Goal: Use online tool/utility: Utilize a website feature to perform a specific function

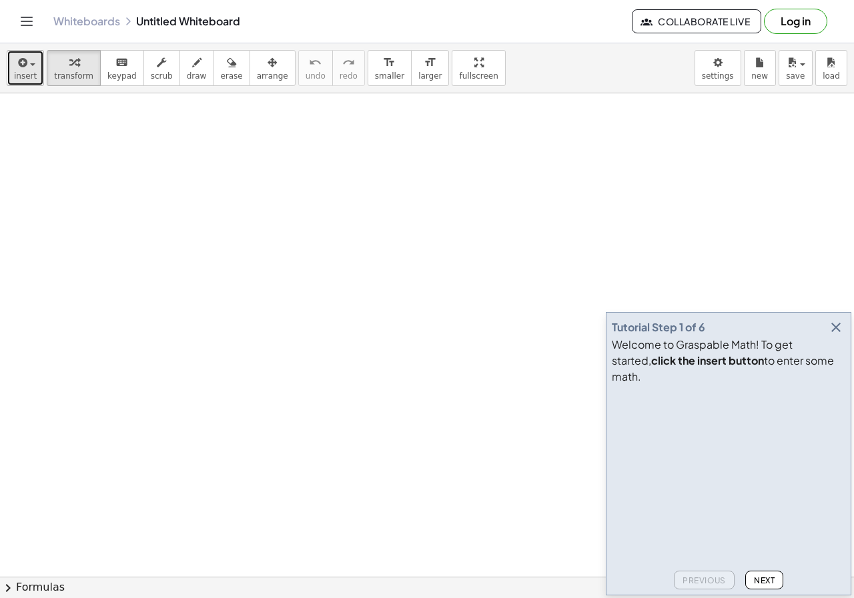
click at [19, 75] on span "insert" at bounding box center [25, 75] width 23 height 9
click at [0, 0] on link "Math Expression" at bounding box center [0, 0] width 0 height 0
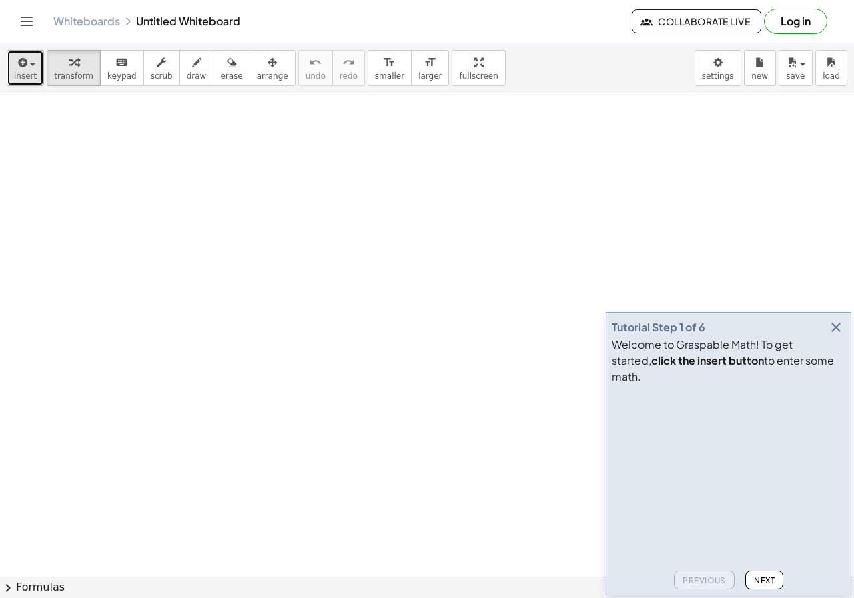
click at [18, 79] on span "insert" at bounding box center [25, 75] width 23 height 9
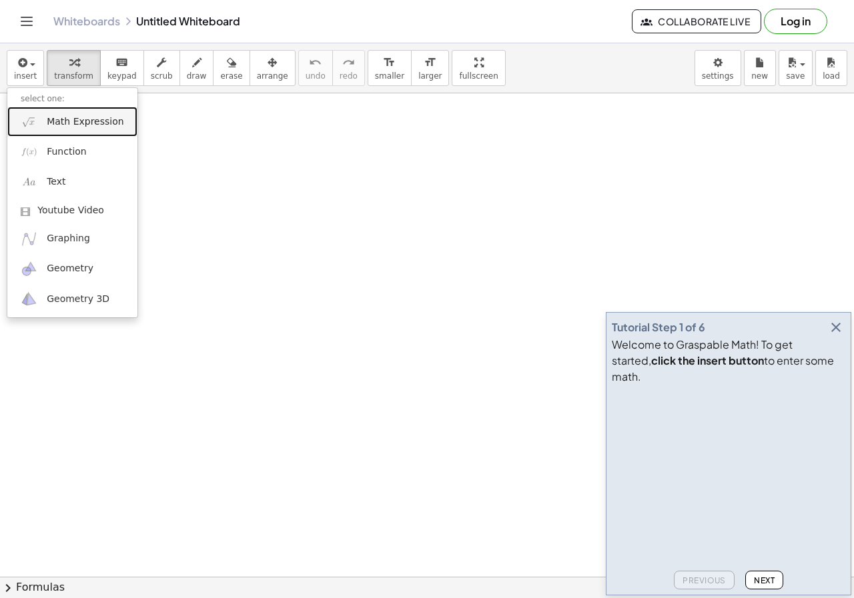
click at [88, 125] on span "Math Expression" at bounding box center [85, 121] width 77 height 13
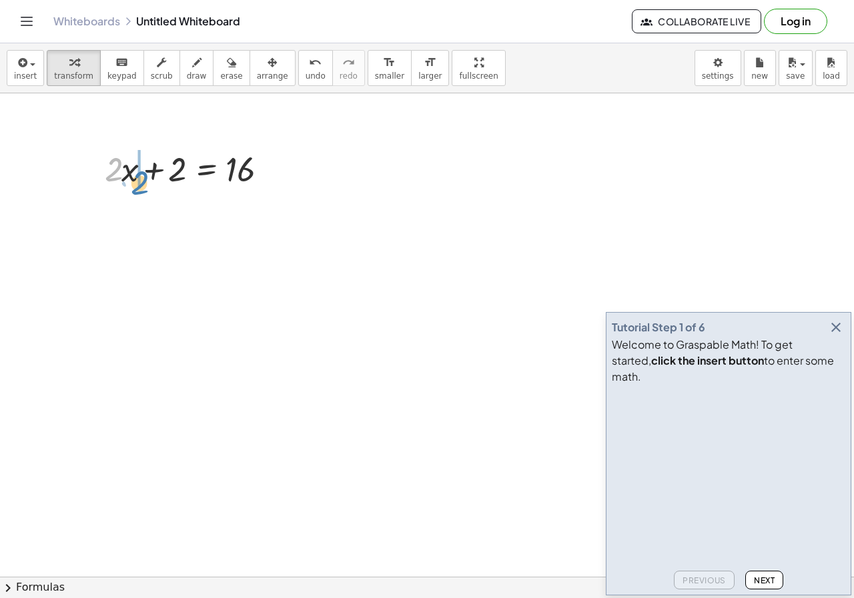
drag, startPoint x: 121, startPoint y: 173, endPoint x: 107, endPoint y: 179, distance: 14.6
click at [107, 179] on div at bounding box center [193, 167] width 191 height 45
drag, startPoint x: 160, startPoint y: 177, endPoint x: 260, endPoint y: 187, distance: 100.6
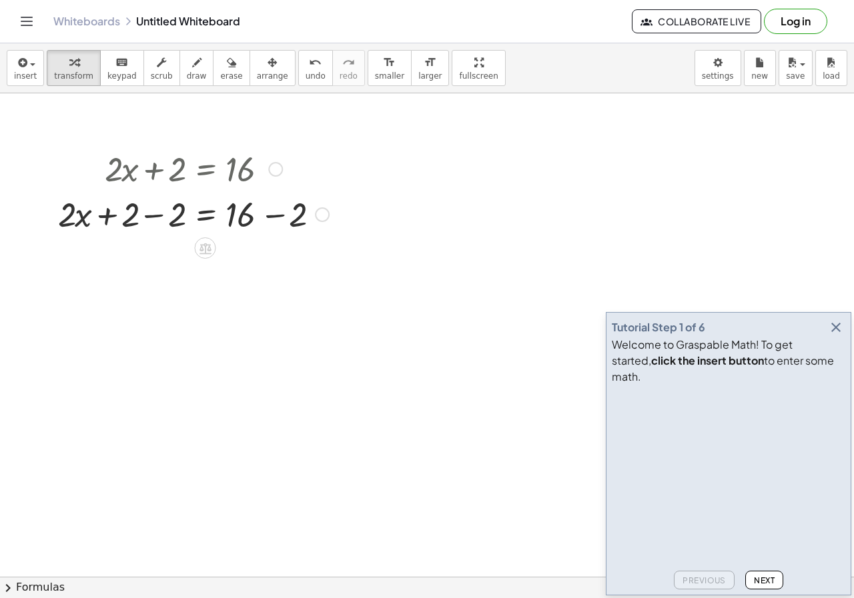
drag, startPoint x: 265, startPoint y: 224, endPoint x: 134, endPoint y: 220, distance: 131.4
click at [263, 225] on div at bounding box center [193, 213] width 284 height 45
drag, startPoint x: 134, startPoint y: 220, endPoint x: 142, endPoint y: 220, distance: 8.0
click at [142, 218] on div at bounding box center [169, 213] width 237 height 45
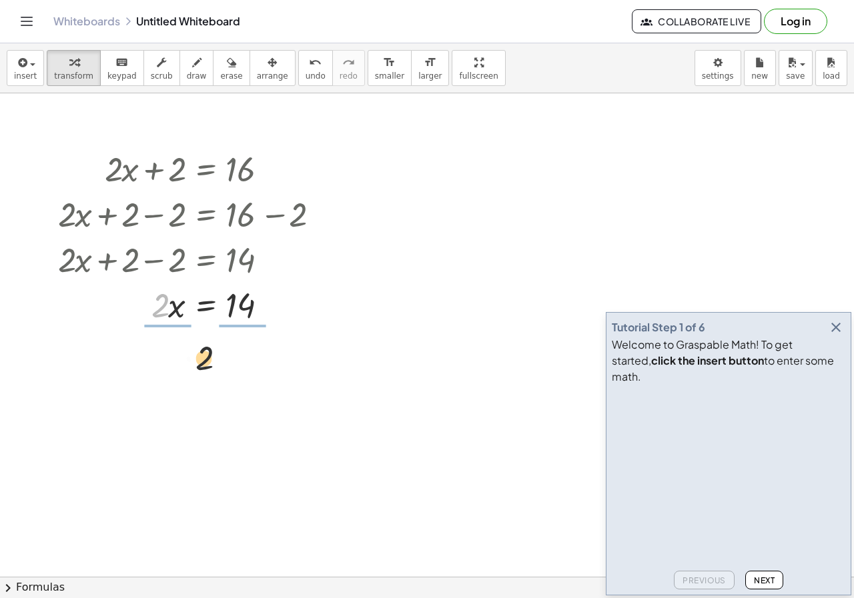
drag, startPoint x: 234, startPoint y: 381, endPoint x: 256, endPoint y: 352, distance: 36.7
click at [161, 359] on div at bounding box center [193, 360] width 284 height 67
click at [244, 357] on div at bounding box center [193, 360] width 284 height 67
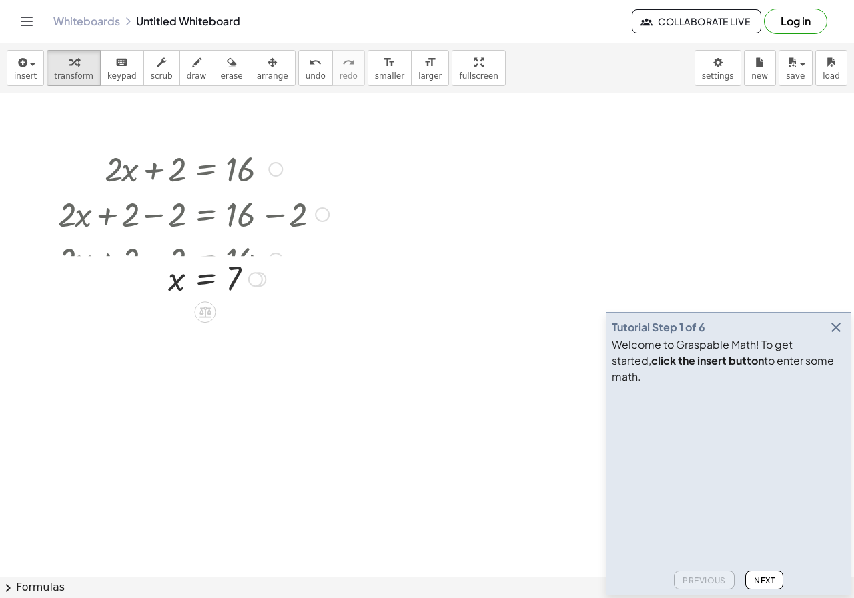
drag, startPoint x: 259, startPoint y: 432, endPoint x: 251, endPoint y: 277, distance: 154.2
click at [251, 277] on div at bounding box center [255, 279] width 15 height 15
drag, startPoint x: 258, startPoint y: 259, endPoint x: 266, endPoint y: 362, distance: 103.7
click at [266, 362] on div "+ · 2 · x + 2 = 16 + · 2 · x + 2 − 2 = + 16 − 2 + · 2 · x + 2 − 2 = 14 + · 2 · …" at bounding box center [188, 253] width 301 height 223
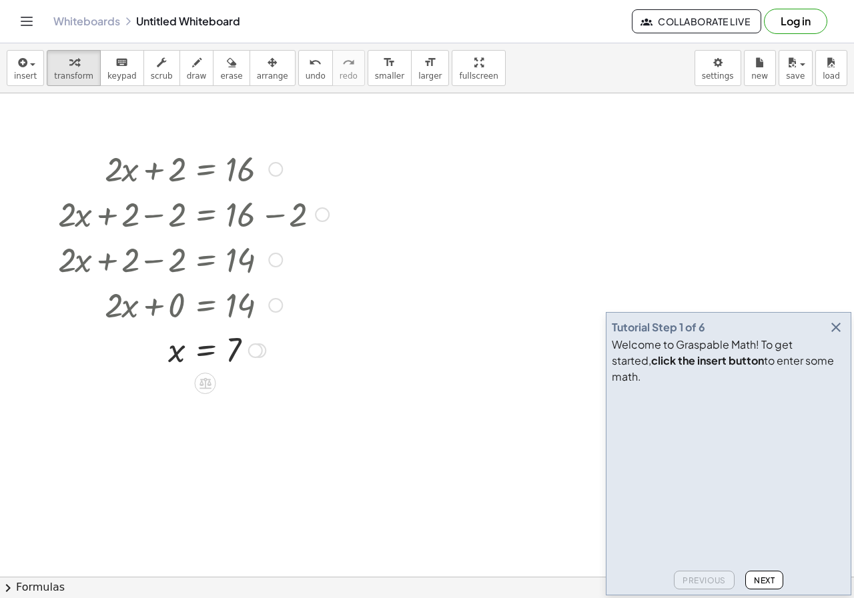
drag, startPoint x: 265, startPoint y: 307, endPoint x: 270, endPoint y: 277, distance: 29.8
click at [205, 169] on div "+ · 2 · x + 2 = 16 + · 2 · x + 2 − 2 = + 16 − 2 + · 2 · x + 2 − 2 = 14 + · 2 · …" at bounding box center [205, 169] width 0 height 0
click at [275, 302] on div at bounding box center [275, 305] width 15 height 15
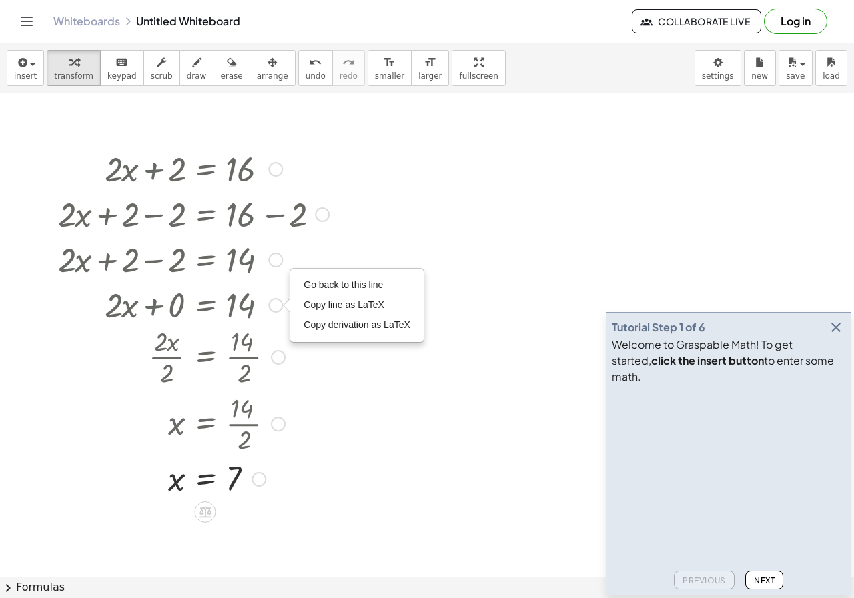
drag, startPoint x: 257, startPoint y: 351, endPoint x: 255, endPoint y: 510, distance: 158.7
click at [205, 480] on div "x = 7" at bounding box center [205, 480] width 0 height 0
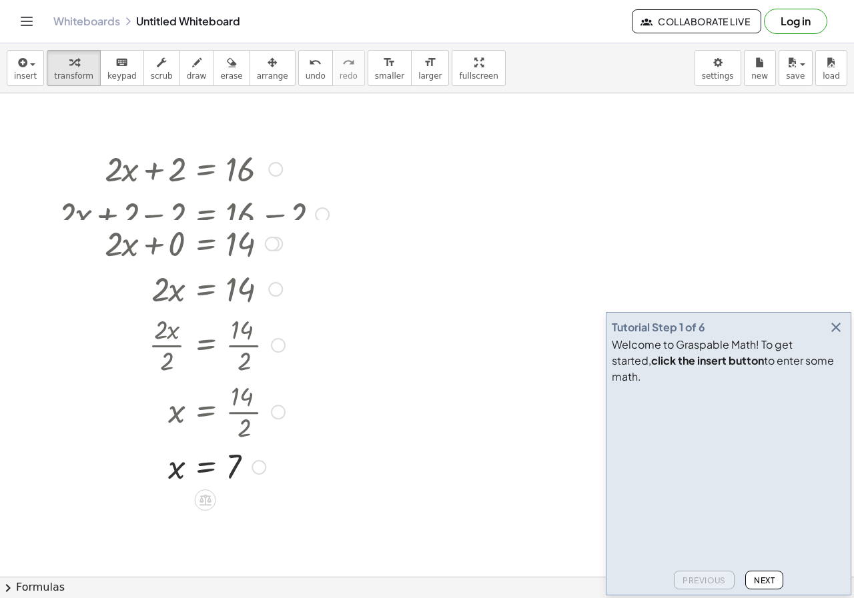
drag, startPoint x: 273, startPoint y: 306, endPoint x: 284, endPoint y: 241, distance: 65.6
click at [205, 244] on div "+ · 2 · x + 0 = 14 Go back to this line Copy line as LaTeX Copy derivation as L…" at bounding box center [205, 244] width 0 height 0
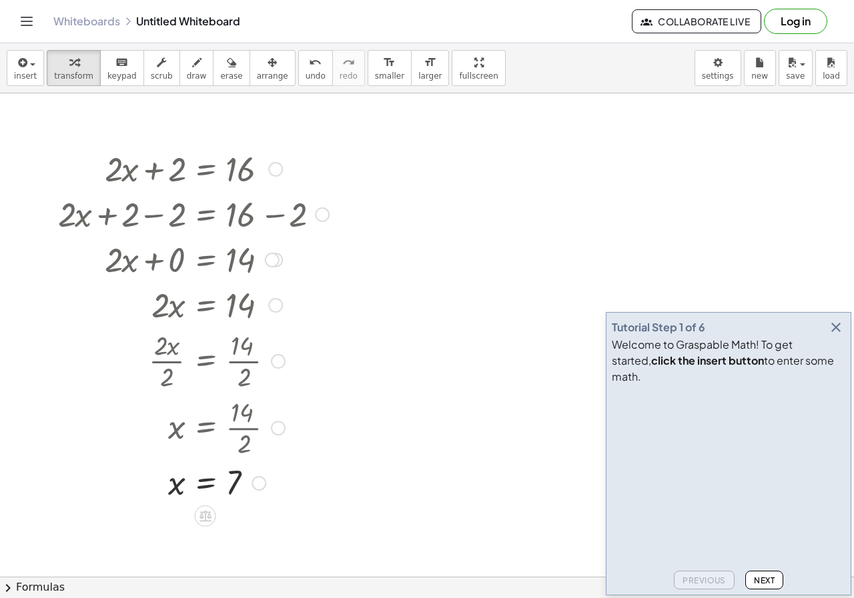
drag, startPoint x: 279, startPoint y: 316, endPoint x: 280, endPoint y: 271, distance: 45.4
click at [205, 169] on div "+ · 2 · x + 2 = 16 + · 2 · x + 2 − 2 = + 16 − 2 + · 2 · x + 2 − 2 = 14 + · 2 · …" at bounding box center [205, 169] width 0 height 0
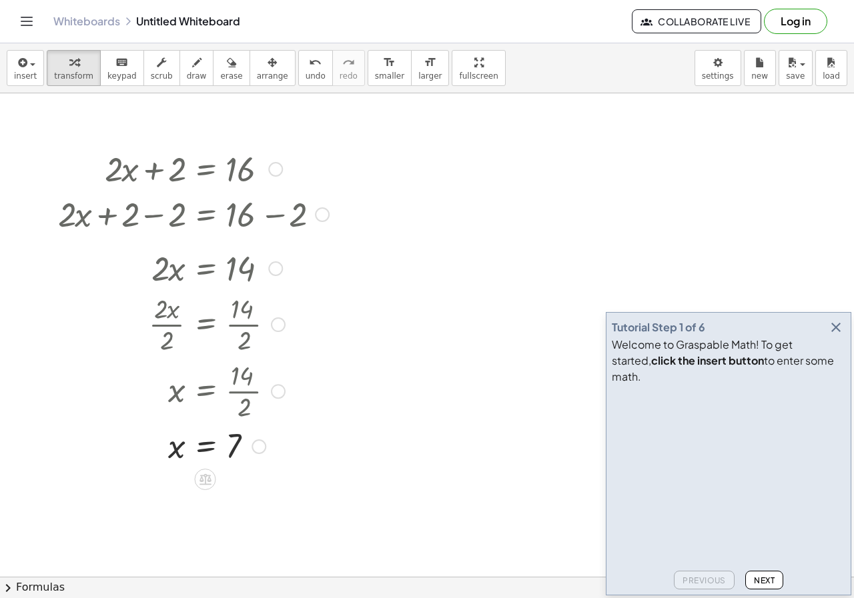
drag, startPoint x: 274, startPoint y: 305, endPoint x: 278, endPoint y: 265, distance: 40.9
click at [278, 265] on div at bounding box center [275, 268] width 15 height 15
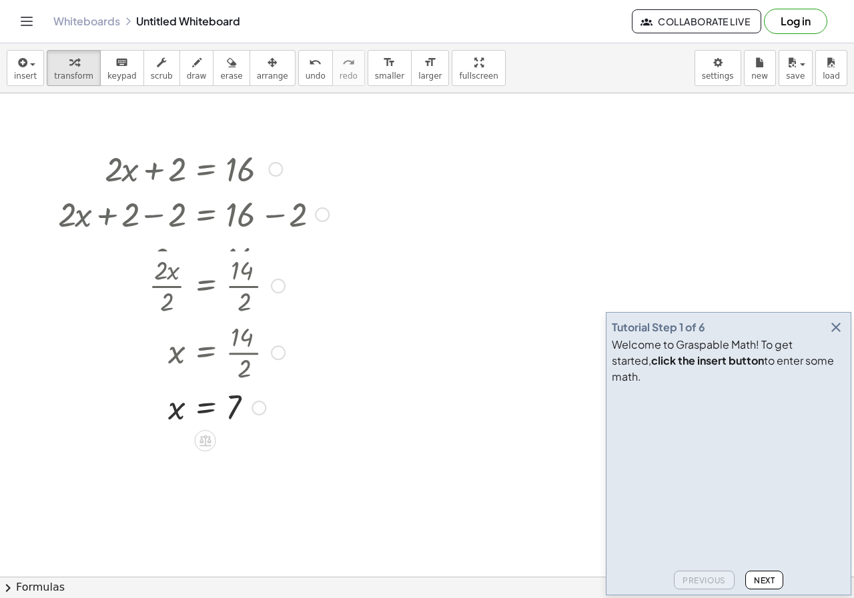
drag, startPoint x: 276, startPoint y: 316, endPoint x: 273, endPoint y: 273, distance: 42.8
click at [273, 279] on div at bounding box center [278, 286] width 15 height 15
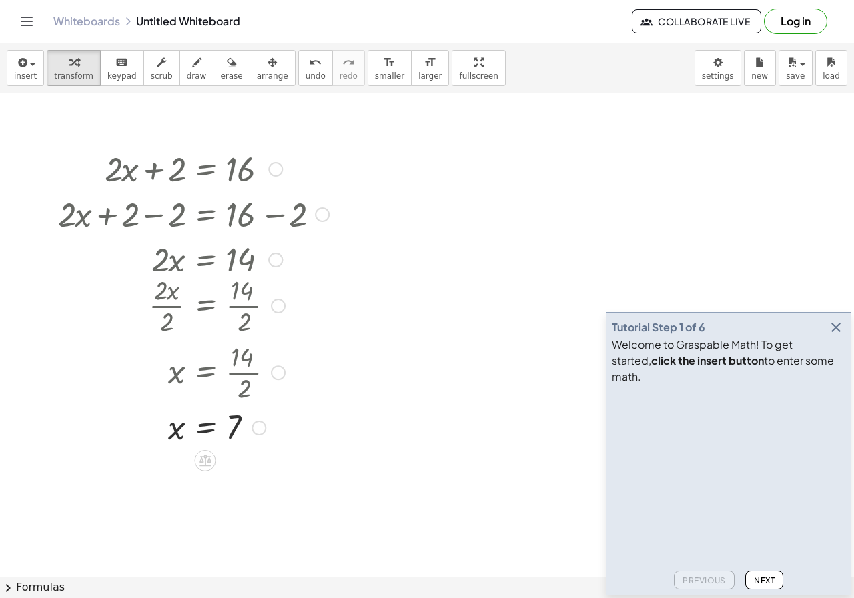
drag, startPoint x: 273, startPoint y: 266, endPoint x: 282, endPoint y: 345, distance: 79.9
click at [205, 306] on div "· 2 · x · 2 = · 14 · 2" at bounding box center [205, 306] width 0 height 0
drag, startPoint x: 279, startPoint y: 400, endPoint x: 285, endPoint y: 337, distance: 63.0
click at [205, 169] on div "+ · 2 · x + 2 = 16 + · 2 · x + 2 − 2 = + 16 − 2 + · 2 · x + 2 − 2 = 14 + · 2 · …" at bounding box center [205, 169] width 0 height 0
drag, startPoint x: 275, startPoint y: 380, endPoint x: 279, endPoint y: 308, distance: 72.1
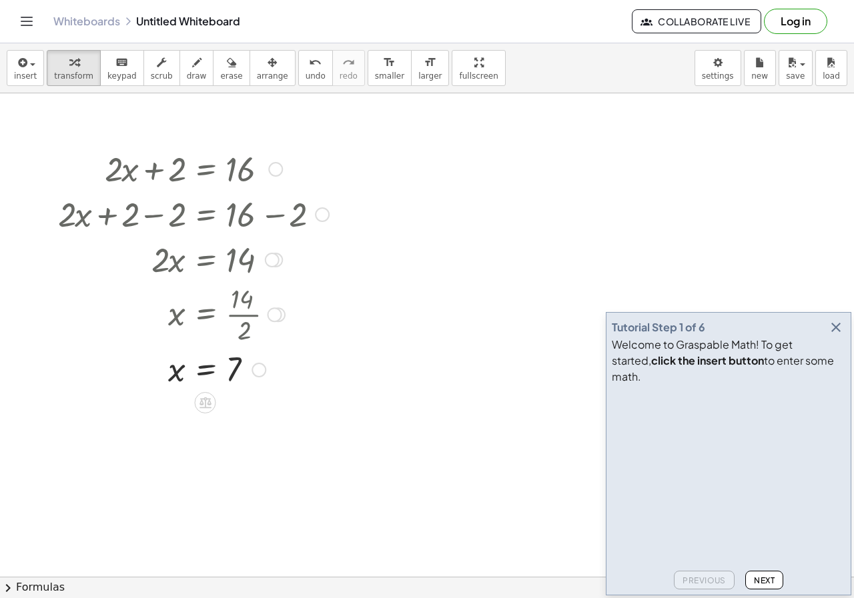
click at [279, 308] on div at bounding box center [278, 314] width 15 height 15
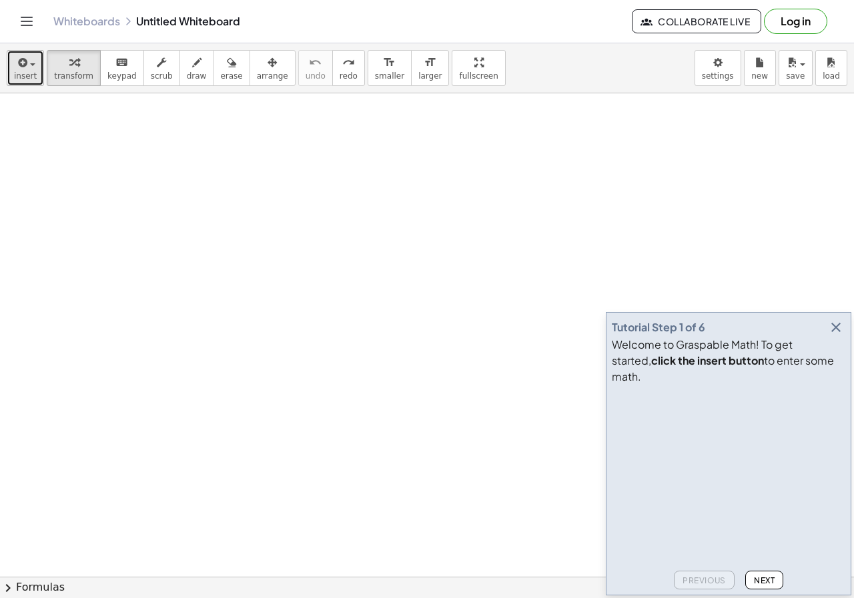
click at [17, 78] on span "insert" at bounding box center [25, 75] width 23 height 9
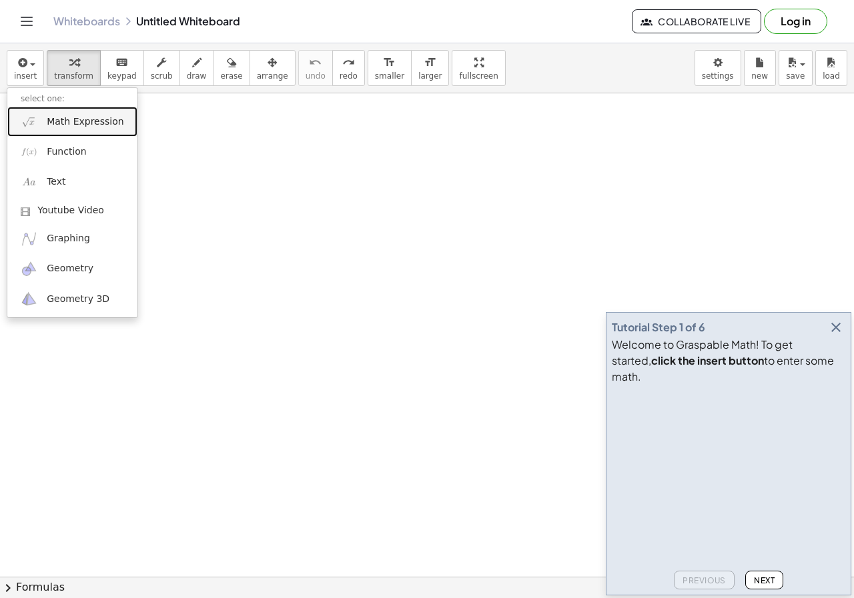
click at [86, 128] on span "Math Expression" at bounding box center [85, 121] width 77 height 13
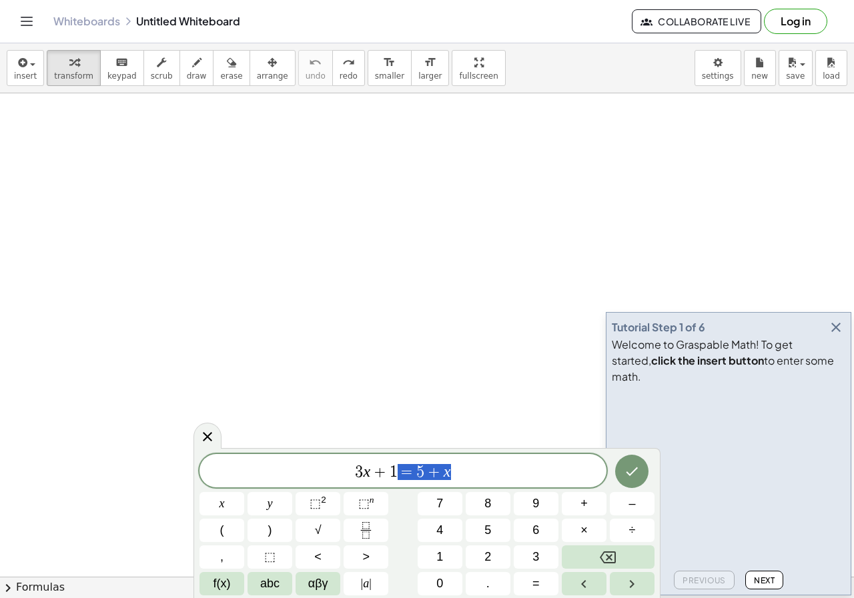
drag, startPoint x: 490, startPoint y: 472, endPoint x: 314, endPoint y: 473, distance: 175.4
click at [314, 473] on span "3 x + 1 = 5 + x" at bounding box center [402, 472] width 407 height 19
